Goal: Check status: Check status

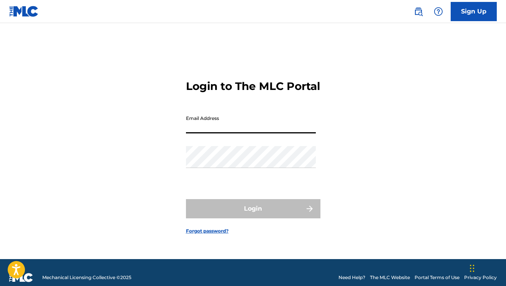
type input "[EMAIL_ADDRESS][DOMAIN_NAME]"
click at [253, 215] on button "Login" at bounding box center [253, 208] width 134 height 19
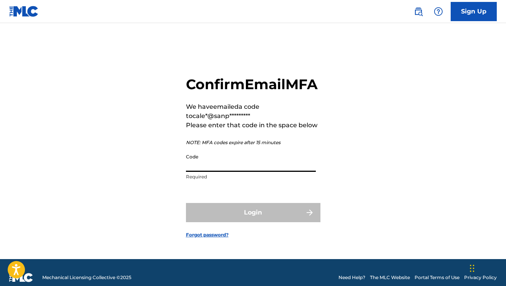
click at [238, 166] on input "Code" at bounding box center [251, 161] width 130 height 22
paste input "428930"
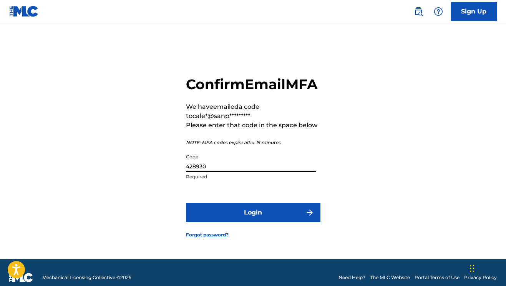
type input "428930"
click at [241, 222] on button "Login" at bounding box center [253, 212] width 134 height 19
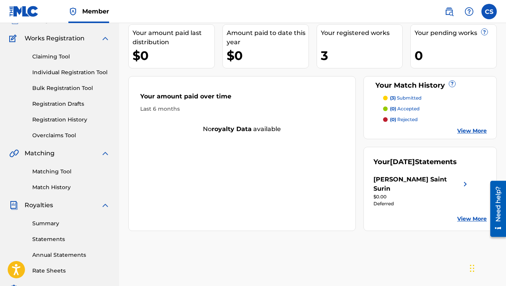
scroll to position [75, 0]
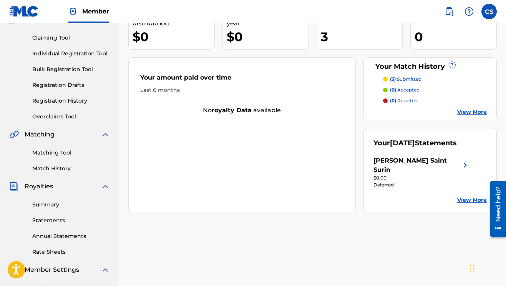
click at [478, 196] on link "View More" at bounding box center [472, 200] width 30 height 8
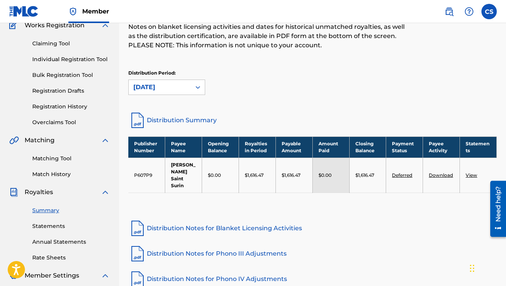
scroll to position [78, 0]
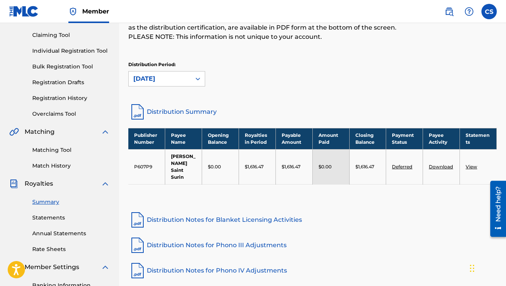
click at [470, 167] on link "View" at bounding box center [472, 167] width 12 height 6
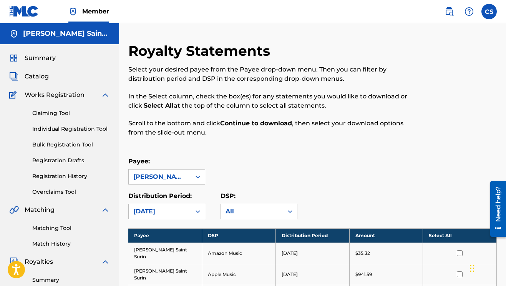
click at [52, 55] on span "Summary" at bounding box center [40, 57] width 31 height 9
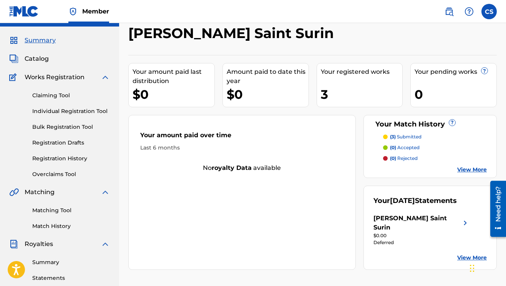
scroll to position [66, 0]
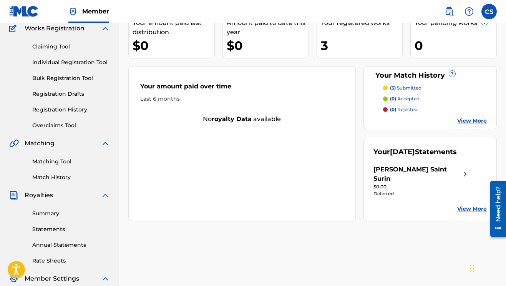
click at [423, 167] on div "[PERSON_NAME] Saint Surin" at bounding box center [417, 174] width 87 height 18
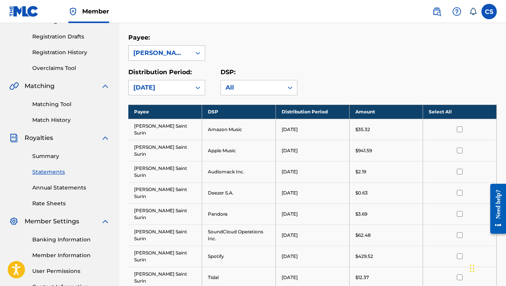
scroll to position [139, 0]
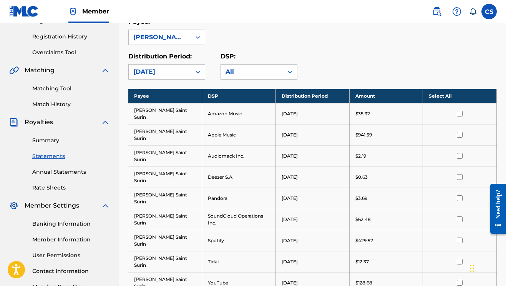
click at [58, 143] on link "Summary" at bounding box center [71, 140] width 78 height 8
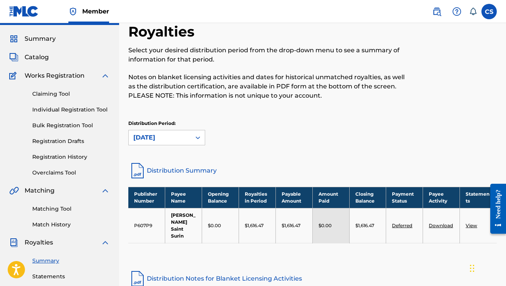
scroll to position [116, 0]
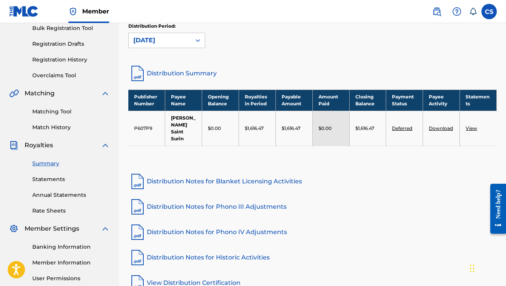
click at [400, 125] on link "Deferred" at bounding box center [402, 128] width 20 height 6
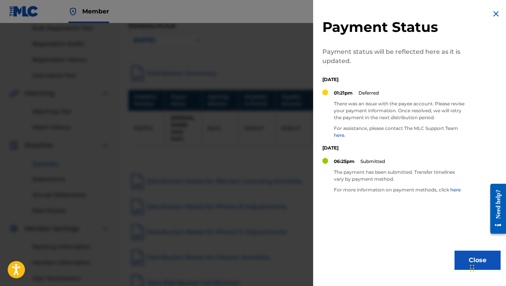
click at [455, 188] on link "here" at bounding box center [455, 190] width 10 height 6
click at [164, 158] on div at bounding box center [253, 166] width 506 height 286
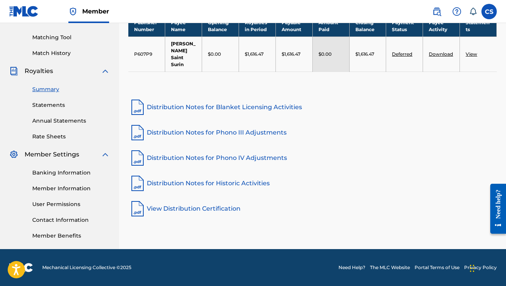
scroll to position [191, 0]
click at [46, 173] on link "Banking Information" at bounding box center [71, 173] width 78 height 8
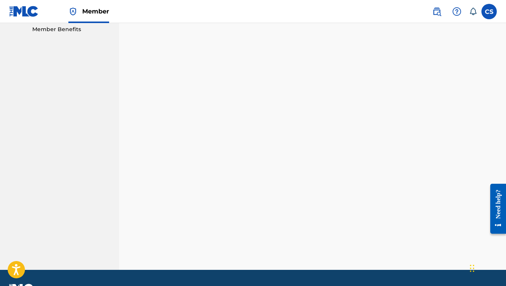
scroll to position [252, 0]
